Goal: Check status

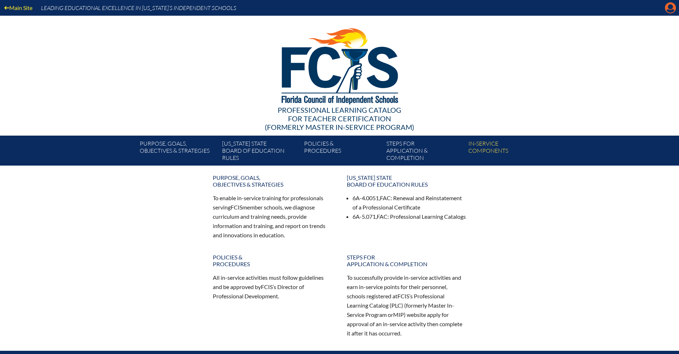
click at [671, 7] on icon "Manage Account" at bounding box center [670, 7] width 11 height 11
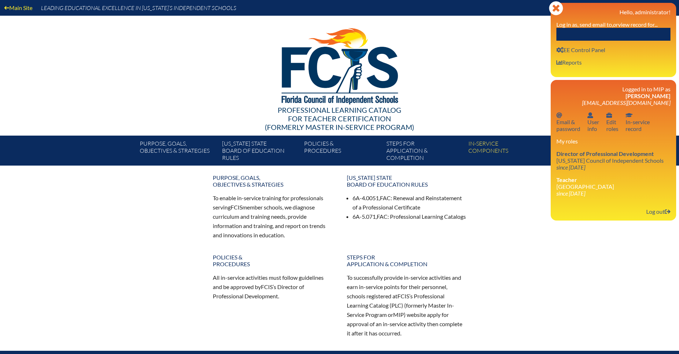
click at [576, 34] on input "text" at bounding box center [614, 34] width 114 height 13
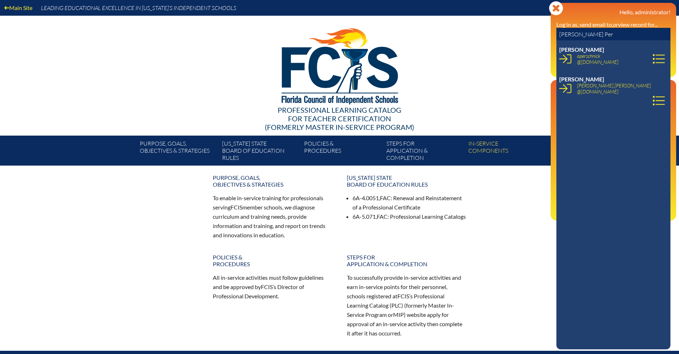
type input "[PERSON_NAME] Per"
click at [650, 93] on link at bounding box center [659, 100] width 18 height 15
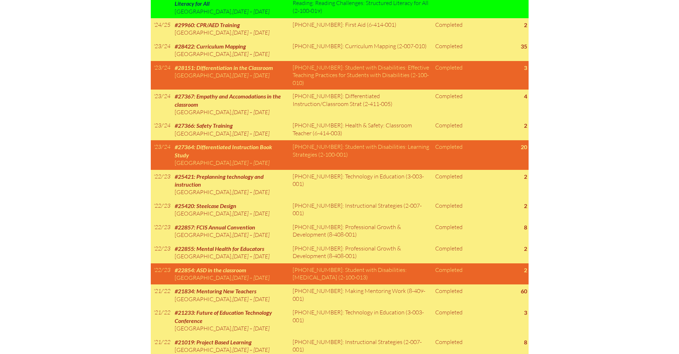
scroll to position [462, 0]
